Goal: Task Accomplishment & Management: Complete application form

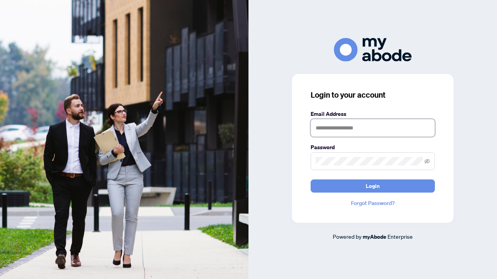
type input "**********"
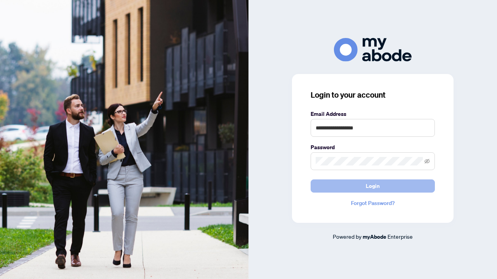
click at [366, 187] on span "Login" at bounding box center [373, 186] width 14 height 12
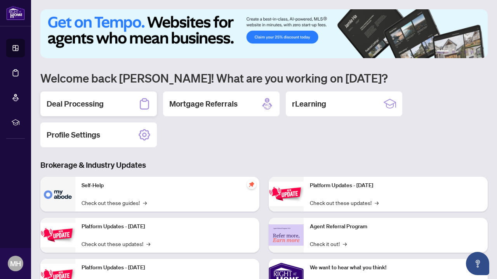
click at [99, 100] on h2 "Deal Processing" at bounding box center [75, 104] width 57 height 11
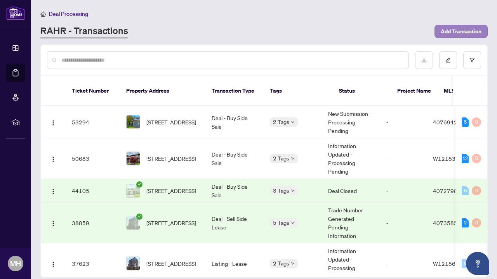
click at [462, 31] on span "Add Transaction" at bounding box center [460, 31] width 41 height 12
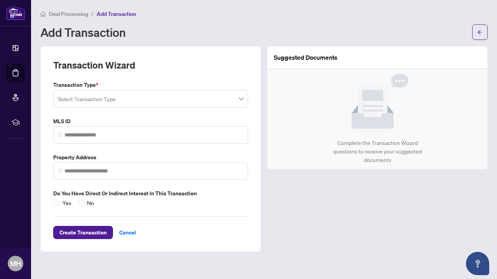
click at [97, 99] on input "search" at bounding box center [147, 100] width 179 height 17
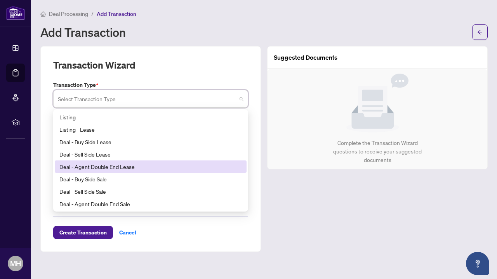
scroll to position [11, 0]
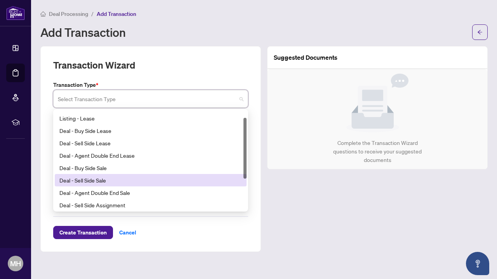
click at [95, 181] on div "Deal - Sell Side Sale" at bounding box center [150, 180] width 182 height 9
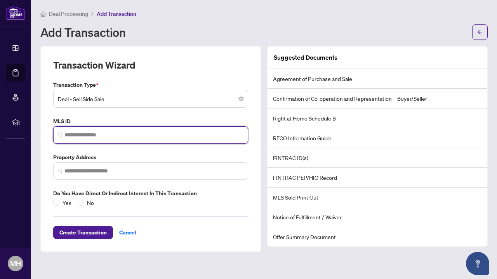
click at [102, 135] on input "search" at bounding box center [153, 135] width 179 height 8
click at [98, 164] on span at bounding box center [150, 171] width 195 height 17
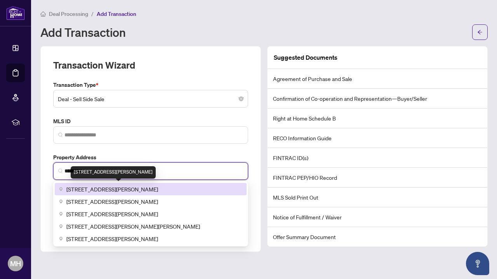
click at [99, 187] on span "[STREET_ADDRESS][PERSON_NAME]" at bounding box center [112, 189] width 92 height 9
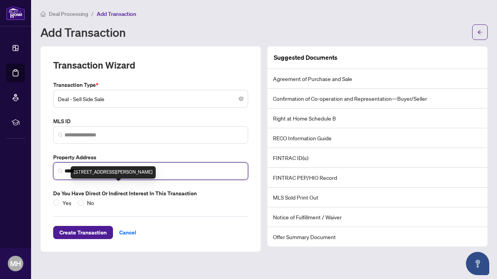
type input "**********"
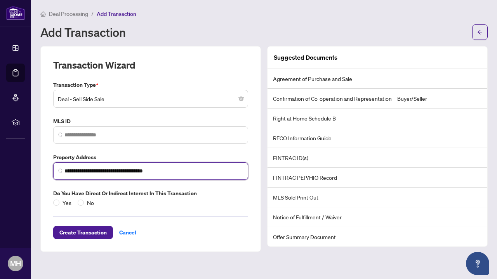
scroll to position [0, 0]
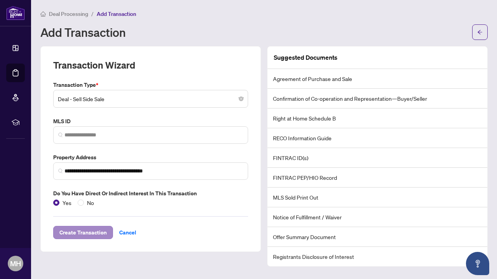
click at [79, 232] on span "Create Transaction" at bounding box center [82, 233] width 47 height 12
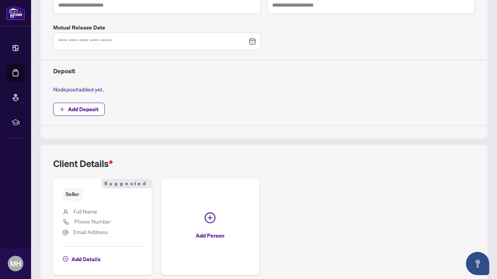
scroll to position [269, 0]
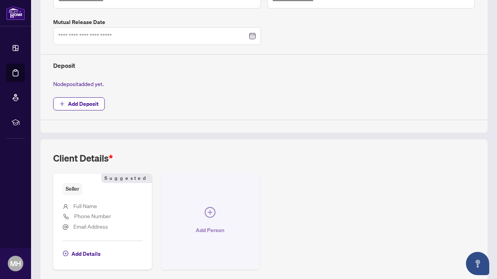
click at [217, 208] on button "Add Person" at bounding box center [210, 222] width 99 height 96
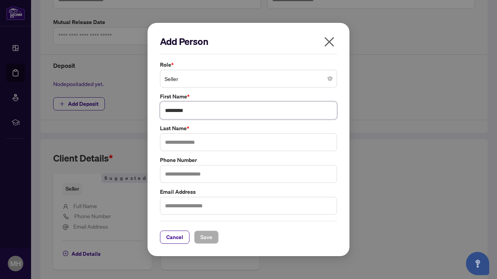
type input "*********"
type input "********"
type input "**********"
click at [211, 239] on span "Save" at bounding box center [206, 237] width 12 height 12
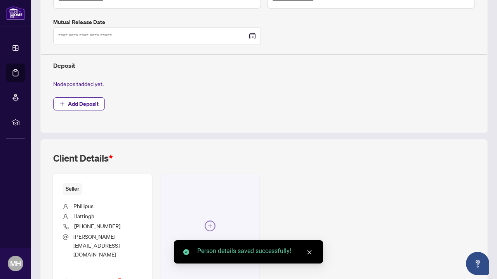
click at [208, 221] on icon "plus-circle" at bounding box center [210, 226] width 11 height 11
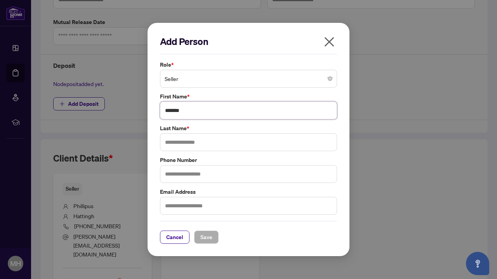
type input "*******"
type input "********"
type input "**********"
click at [209, 236] on span "Save" at bounding box center [206, 237] width 12 height 12
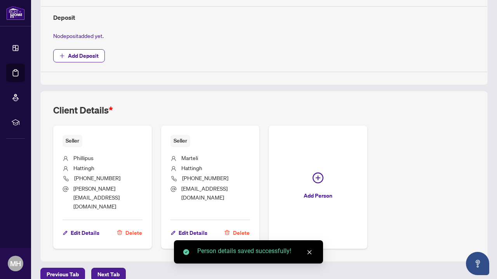
scroll to position [316, 0]
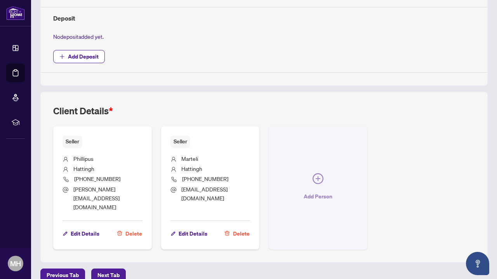
click at [316, 174] on icon "plus-circle" at bounding box center [317, 178] width 11 height 11
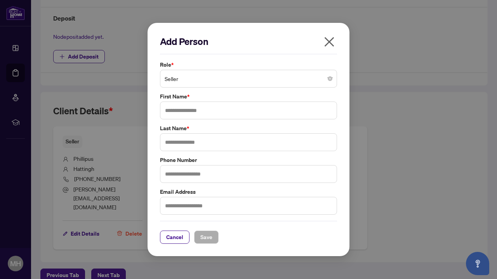
click at [324, 83] on span "Seller" at bounding box center [249, 78] width 168 height 15
click at [332, 45] on icon "close" at bounding box center [329, 42] width 12 height 12
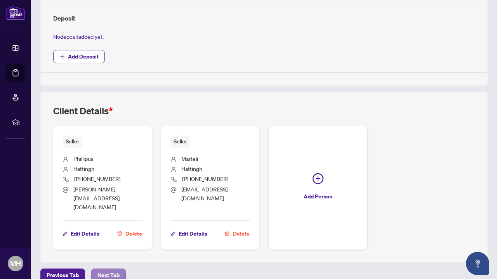
click at [106, 269] on span "Next Tab" at bounding box center [108, 275] width 22 height 12
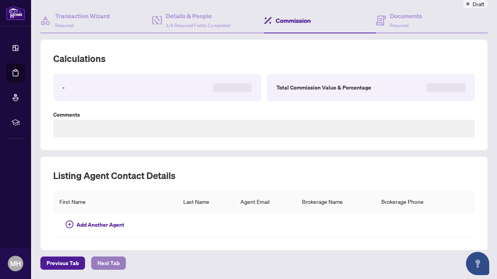
scroll to position [41, 0]
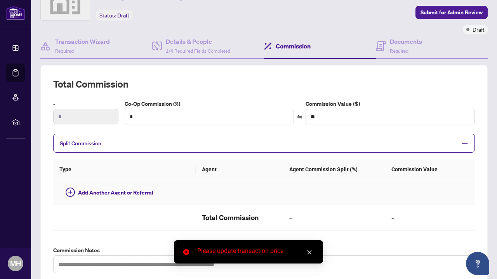
click at [283, 180] on td at bounding box center [334, 192] width 102 height 25
click at [312, 255] on link "Close" at bounding box center [309, 252] width 9 height 9
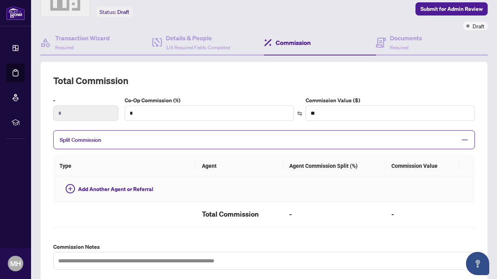
scroll to position [58, 0]
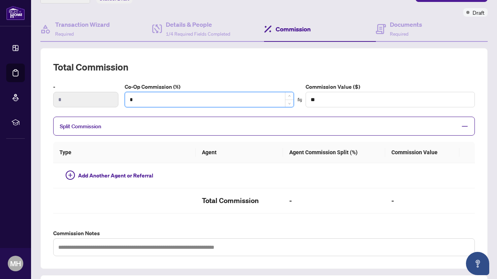
click at [248, 99] on input "*" at bounding box center [209, 99] width 168 height 15
type input "*"
click at [233, 157] on th "Agent" at bounding box center [239, 152] width 87 height 21
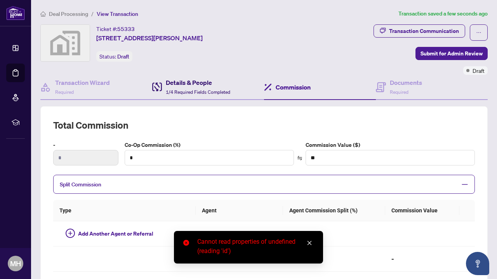
scroll to position [0, 0]
click at [212, 90] on span "1/4 Required Fields Completed" at bounding box center [198, 92] width 64 height 6
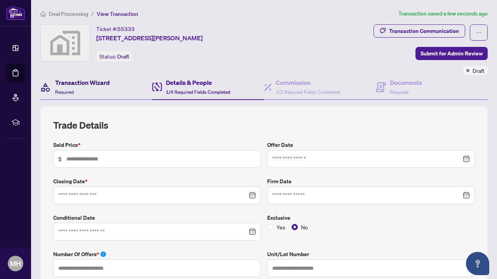
click at [94, 78] on h4 "Transaction Wizard" at bounding box center [82, 82] width 55 height 9
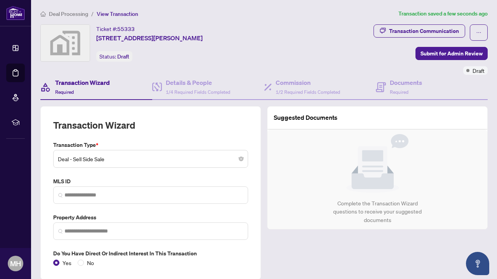
type input "**********"
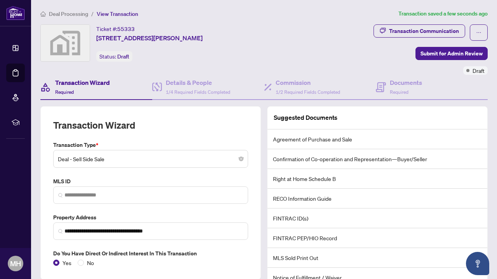
click at [158, 158] on span "Deal - Sell Side Sale" at bounding box center [151, 159] width 186 height 15
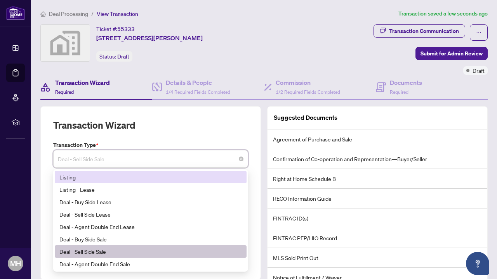
click at [127, 179] on div "Listing" at bounding box center [150, 177] width 182 height 9
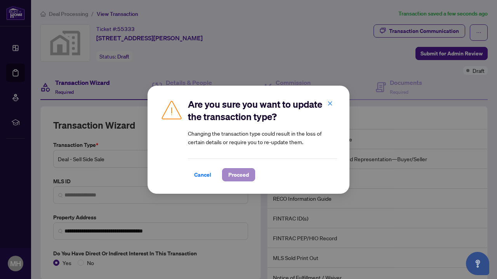
click at [238, 172] on span "Proceed" at bounding box center [238, 175] width 21 height 12
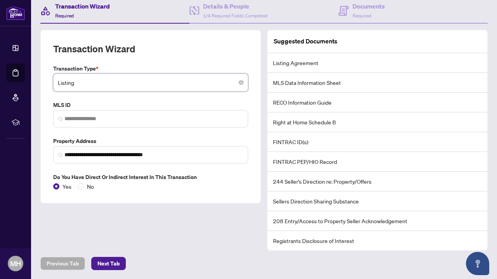
scroll to position [76, 0]
click at [109, 264] on span "Next Tab" at bounding box center [108, 264] width 22 height 12
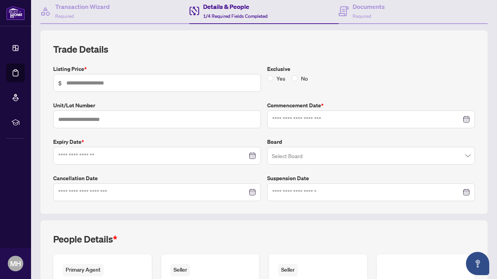
scroll to position [80, 0]
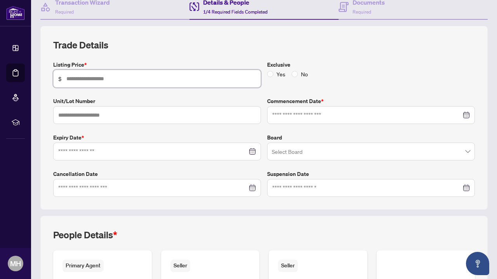
click at [103, 76] on input "text" at bounding box center [160, 79] width 189 height 9
type input "*********"
click at [468, 111] on div at bounding box center [371, 115] width 198 height 9
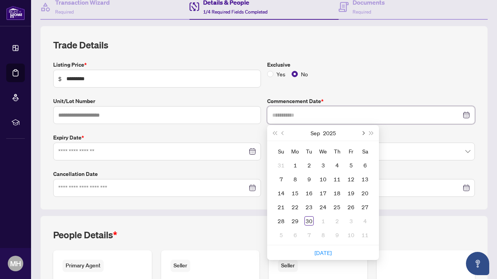
type input "**********"
click at [362, 132] on span "Next month (PageDown)" at bounding box center [363, 133] width 4 height 4
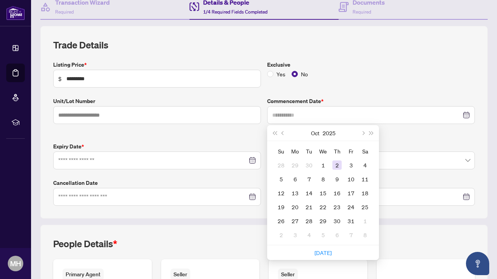
type input "**********"
click at [337, 167] on div "2" at bounding box center [336, 165] width 9 height 9
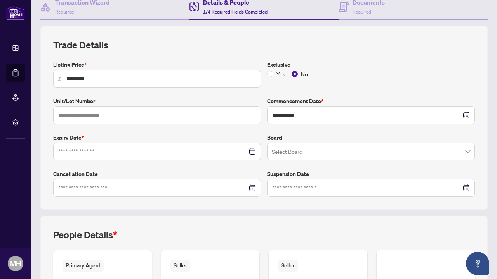
click at [253, 151] on div at bounding box center [157, 151] width 198 height 9
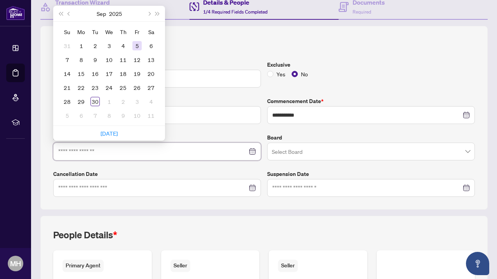
type input "**********"
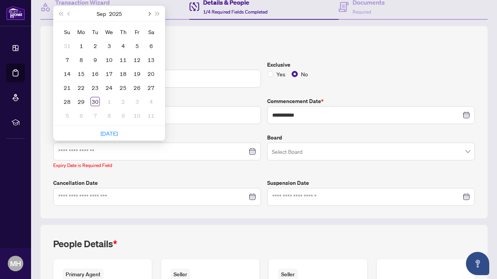
click at [149, 12] on span "Next month (PageDown)" at bounding box center [149, 14] width 4 height 4
type input "**********"
click at [109, 101] on div "31" at bounding box center [108, 101] width 9 height 9
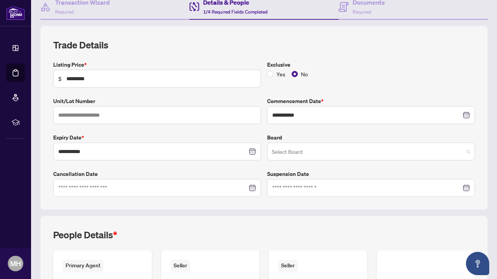
click at [336, 157] on input "search" at bounding box center [367, 152] width 191 height 17
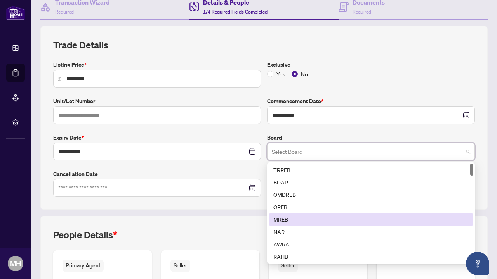
scroll to position [21, 0]
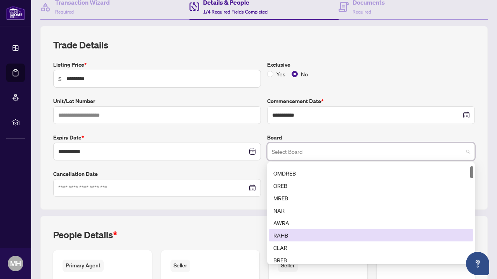
click at [309, 234] on div "RAHB" at bounding box center [370, 235] width 195 height 9
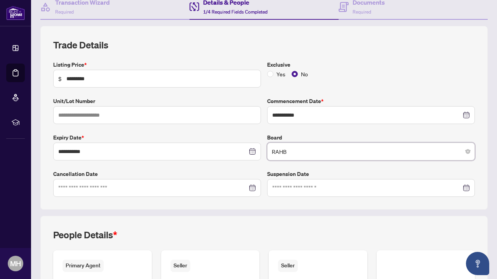
click at [251, 187] on div at bounding box center [157, 188] width 198 height 9
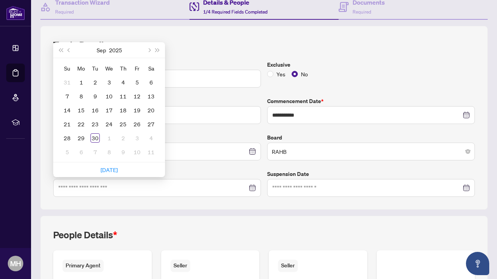
click at [258, 209] on div "**********" at bounding box center [263, 206] width 453 height 361
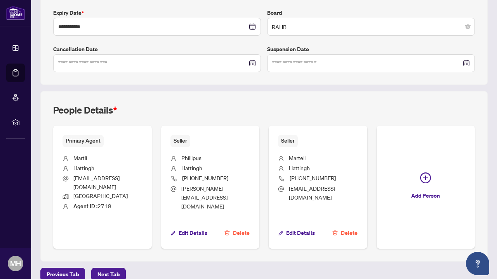
scroll to position [205, 0]
click at [108, 269] on span "Next Tab" at bounding box center [108, 275] width 22 height 12
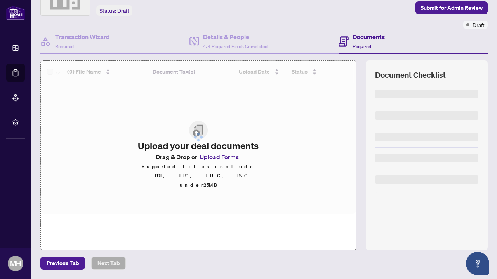
scroll to position [45, 0]
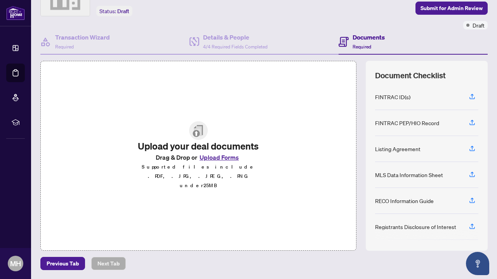
click at [222, 163] on button "Upload Forms" at bounding box center [219, 158] width 44 height 10
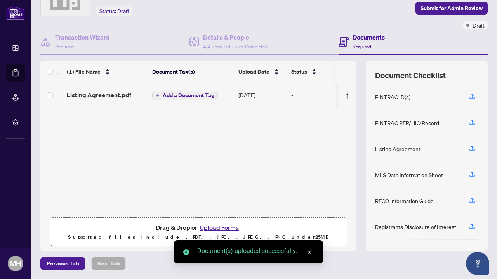
click at [198, 97] on span "Add a Document Tag" at bounding box center [189, 95] width 52 height 5
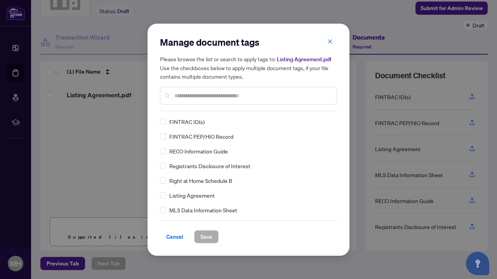
click at [197, 109] on div "Manage document tags Please browse the list or search to apply tags to: Listing…" at bounding box center [248, 73] width 177 height 75
click at [205, 95] on input "text" at bounding box center [252, 96] width 156 height 9
click at [163, 153] on span at bounding box center [163, 151] width 6 height 6
click at [163, 197] on span at bounding box center [163, 195] width 6 height 6
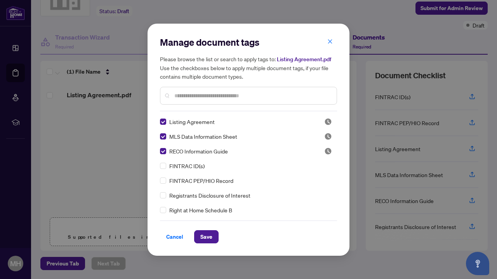
scroll to position [7, 0]
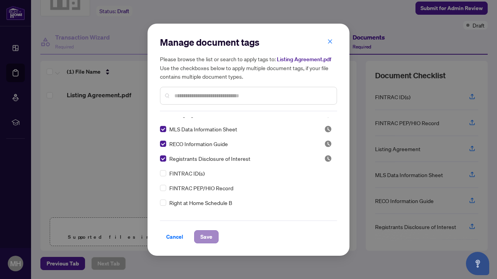
click at [206, 236] on span "Save" at bounding box center [206, 237] width 12 height 12
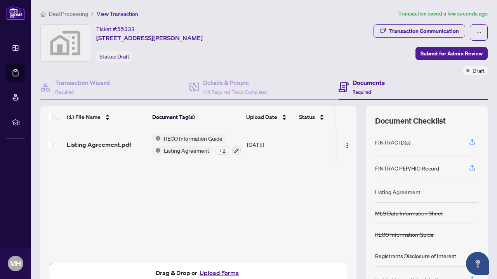
scroll to position [0, 0]
click at [480, 32] on icon "ellipsis" at bounding box center [478, 32] width 5 height 5
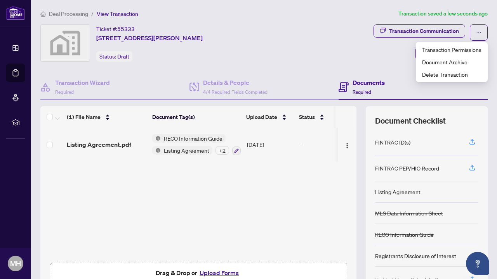
click at [337, 52] on div "Transaction Communication Submit for Admin Review Draft" at bounding box center [389, 49] width 198 height 50
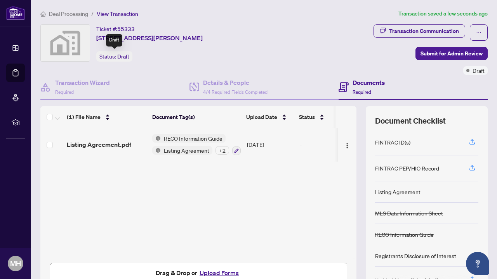
click at [114, 55] on div "Status: Draft" at bounding box center [114, 56] width 36 height 10
click at [126, 57] on span "Draft" at bounding box center [123, 56] width 12 height 7
click at [346, 148] on img "button" at bounding box center [347, 146] width 6 height 6
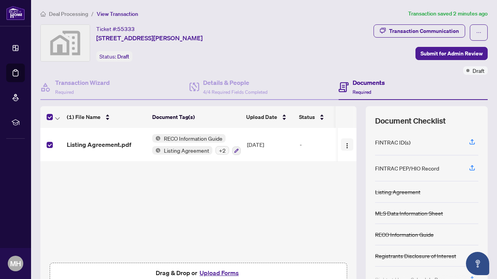
click at [347, 148] on span "button" at bounding box center [347, 144] width 6 height 9
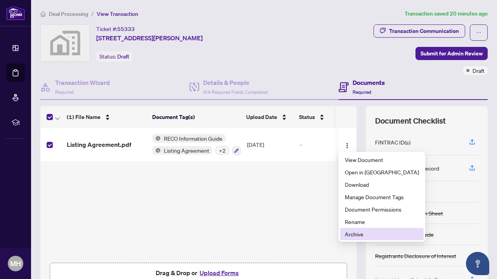
click at [355, 236] on span "Archive" at bounding box center [382, 234] width 74 height 9
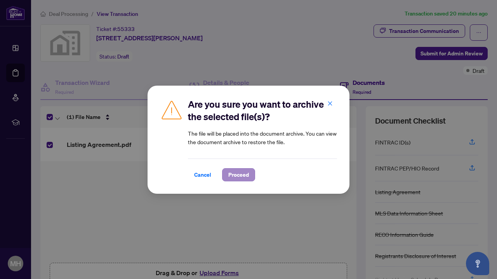
click at [240, 175] on span "Proceed" at bounding box center [238, 175] width 21 height 12
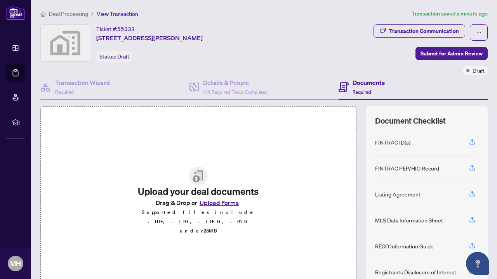
click at [208, 208] on button "Upload Forms" at bounding box center [219, 203] width 44 height 10
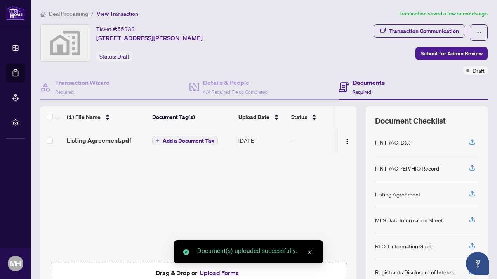
click at [185, 144] on span "Add a Document Tag" at bounding box center [189, 140] width 52 height 5
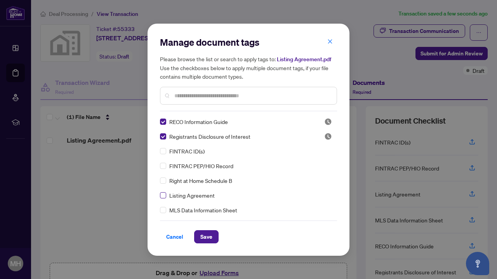
click at [165, 195] on span at bounding box center [163, 195] width 6 height 6
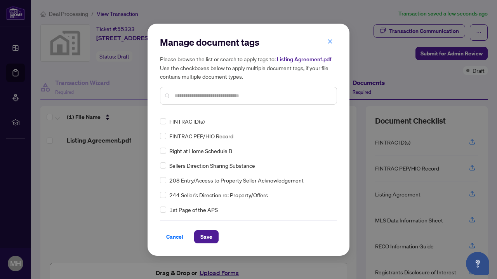
scroll to position [62, 0]
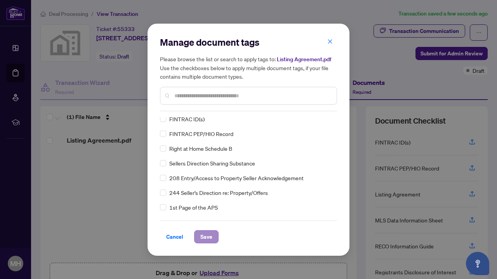
click at [211, 239] on span "Save" at bounding box center [206, 237] width 12 height 12
